Goal: Task Accomplishment & Management: Manage account settings

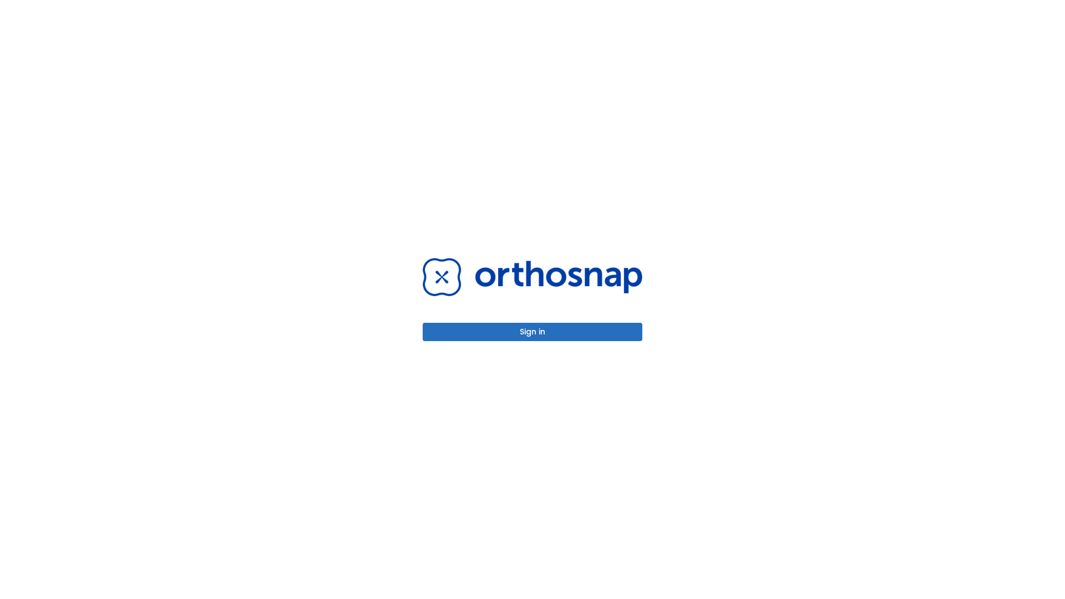
click at [533, 332] on button "Sign in" at bounding box center [533, 332] width 220 height 18
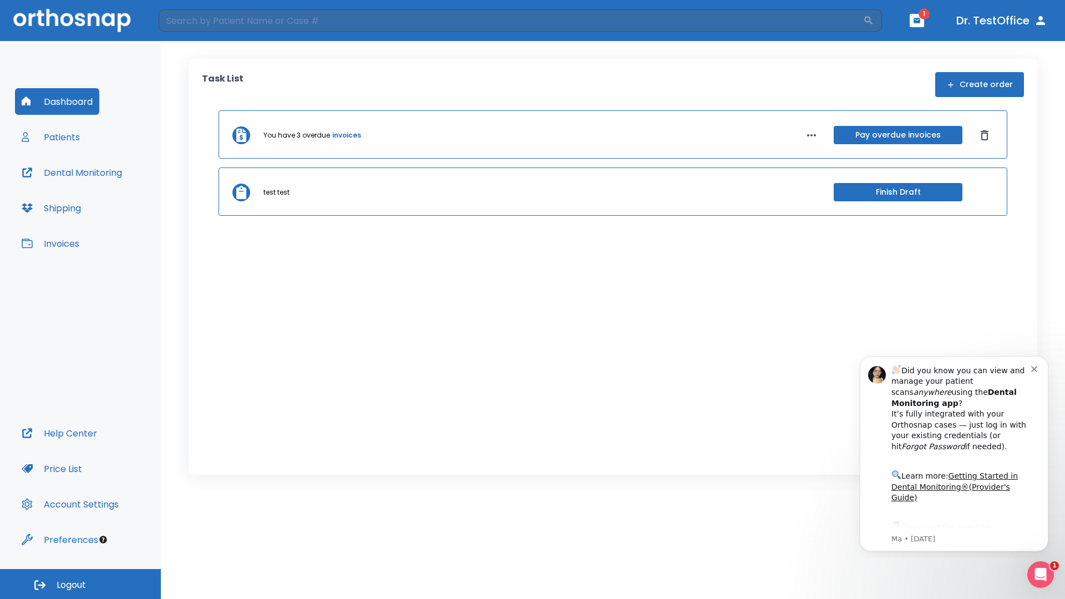
click at [80, 584] on span "Logout" at bounding box center [71, 585] width 29 height 12
